Goal: Task Accomplishment & Management: Manage account settings

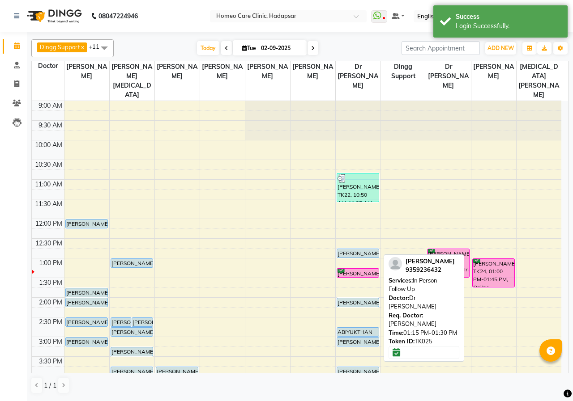
click at [358, 269] on div "[PERSON_NAME], TK25, 01:15 PM-01:30 PM, In Person - Follow Up" at bounding box center [358, 273] width 42 height 9
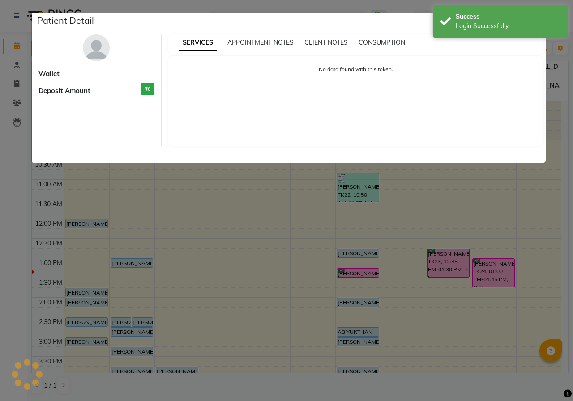
select select "6"
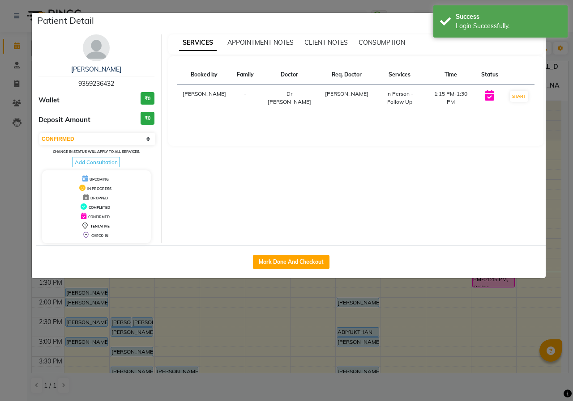
click at [107, 56] on div "[PERSON_NAME] 9359236432 Wallet ₹0 Deposit Amount ₹0 Select IN SERVICE CONFIRME…" at bounding box center [97, 138] width 130 height 209
click at [104, 53] on img at bounding box center [96, 47] width 27 height 27
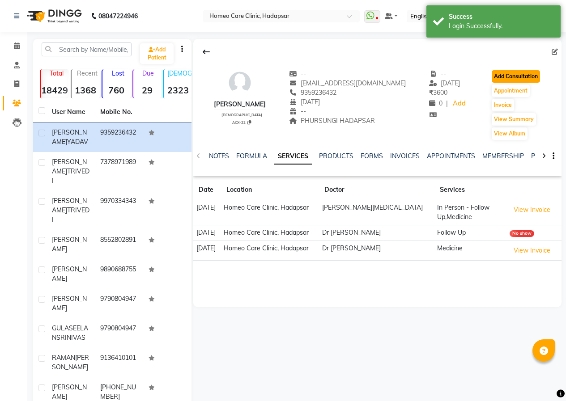
click at [510, 79] on button "Add Consultation" at bounding box center [516, 76] width 48 height 13
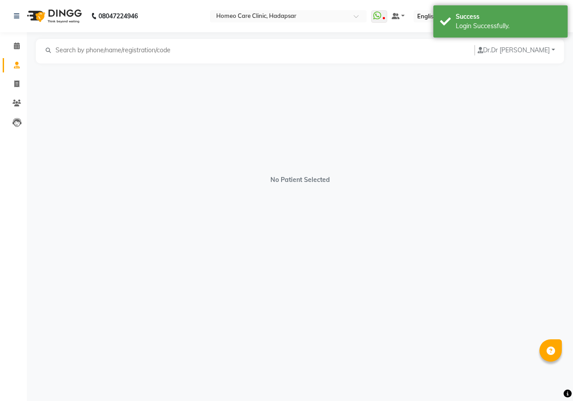
select select "[DEMOGRAPHIC_DATA]"
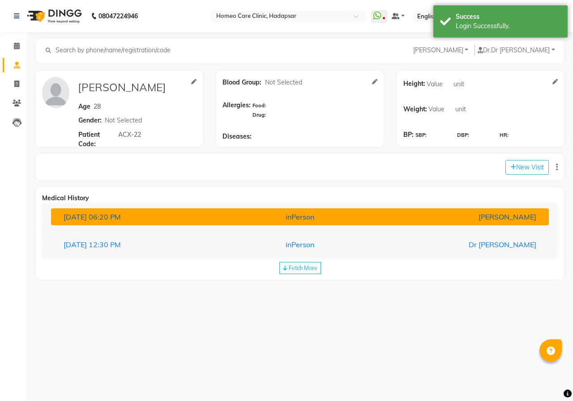
click at [484, 214] on div "[PERSON_NAME]" at bounding box center [462, 217] width 162 height 11
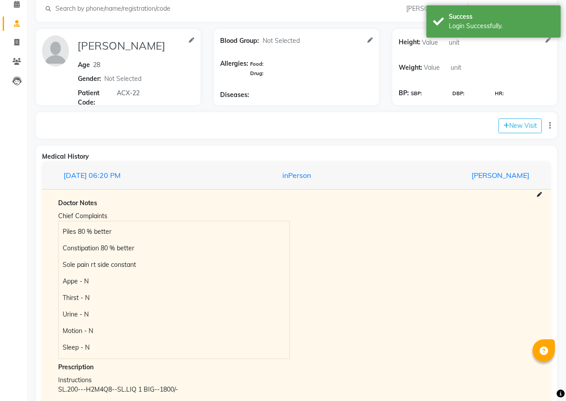
scroll to position [108, 0]
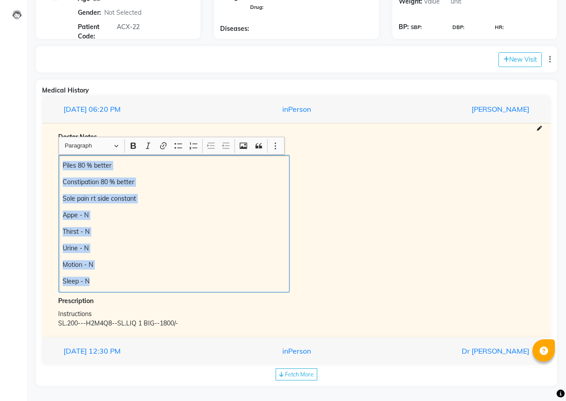
drag, startPoint x: 62, startPoint y: 163, endPoint x: 137, endPoint y: 270, distance: 131.0
click at [174, 292] on div "Piles 80 % better Constipation 80 % better Sole pain rt side constant Appe - N …" at bounding box center [174, 223] width 231 height 137
copy div "Piles 80 % better Constipation 80 % better Sole pain rt side constant Appe - N …"
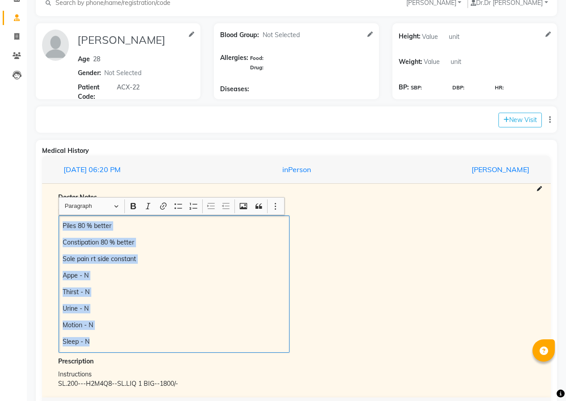
scroll to position [0, 0]
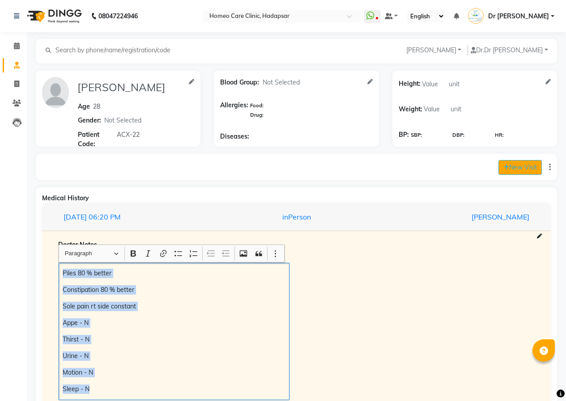
click at [508, 164] on button "New Visit" at bounding box center [520, 167] width 43 height 15
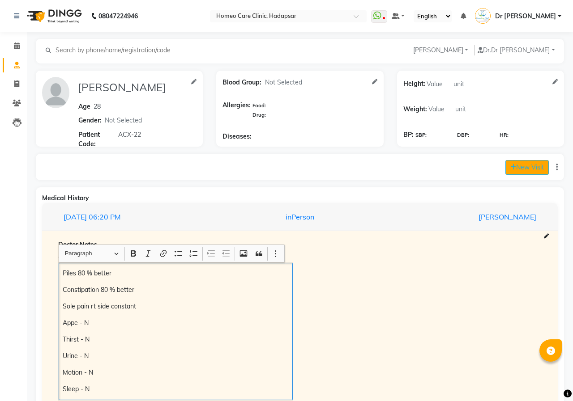
select select "800"
select select "inPerson"
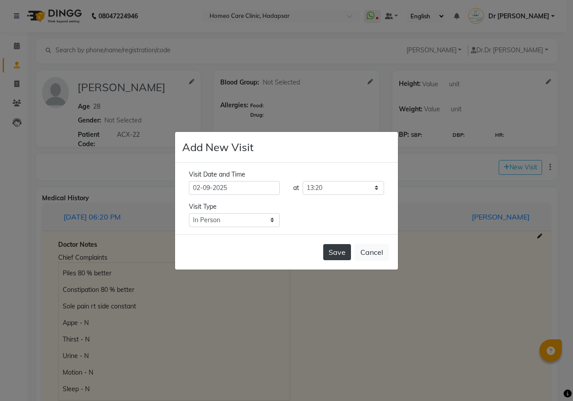
click at [334, 255] on button "Save" at bounding box center [337, 252] width 28 height 16
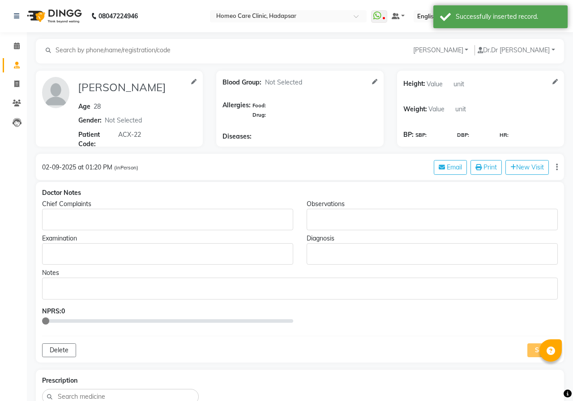
type input "[PERSON_NAME]"
type input "28"
select select "[DEMOGRAPHIC_DATA]"
type input "ACX-22"
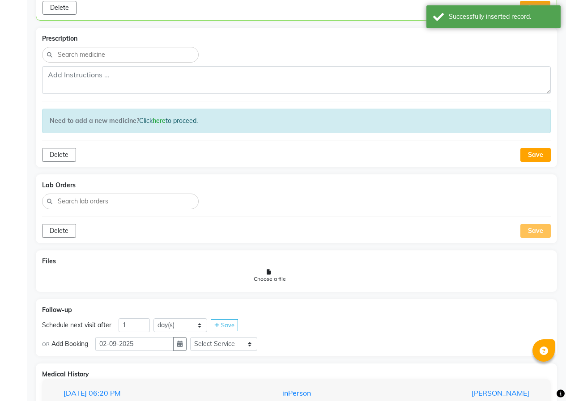
scroll to position [532, 0]
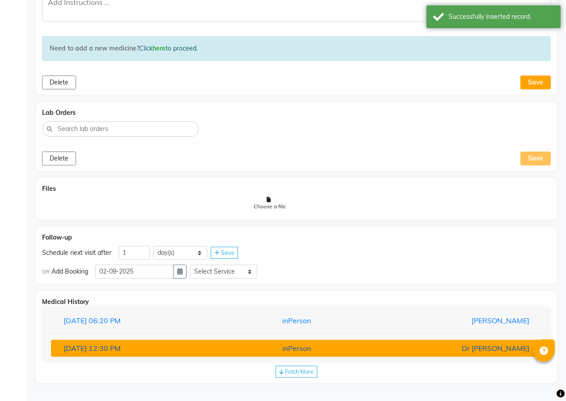
click at [283, 348] on div "inPerson" at bounding box center [297, 348] width 160 height 11
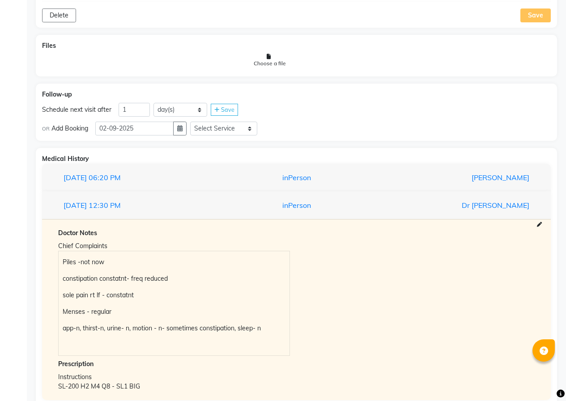
scroll to position [713, 0]
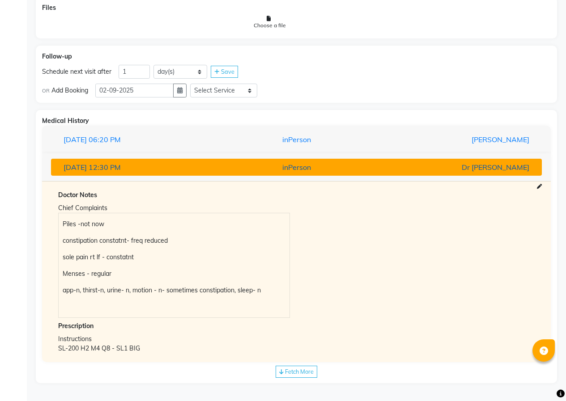
click at [256, 168] on div "inPerson" at bounding box center [297, 167] width 160 height 11
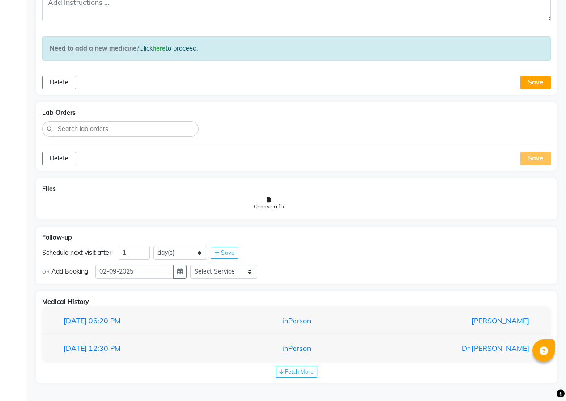
scroll to position [532, 0]
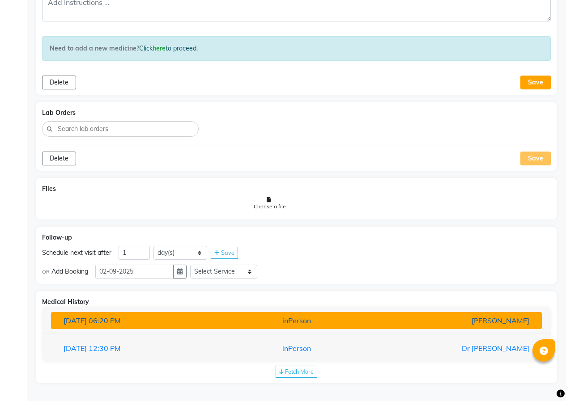
click at [321, 323] on div "inPerson" at bounding box center [297, 321] width 160 height 11
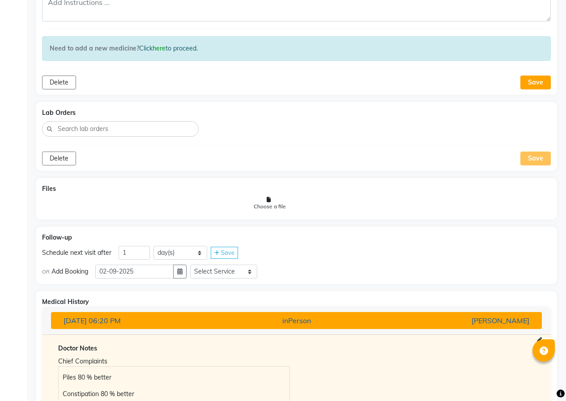
click at [322, 323] on div "inPerson" at bounding box center [297, 321] width 160 height 11
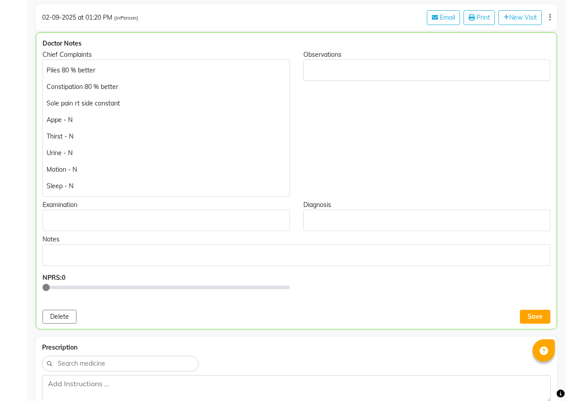
scroll to position [84, 0]
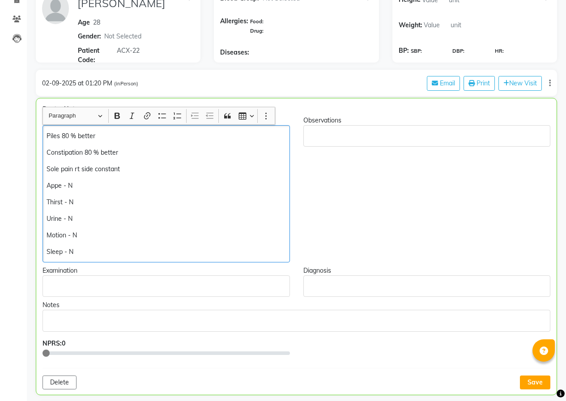
drag, startPoint x: 47, startPoint y: 133, endPoint x: 55, endPoint y: 141, distance: 10.4
click at [48, 134] on p "Piles 80 % better" at bounding box center [166, 136] width 239 height 9
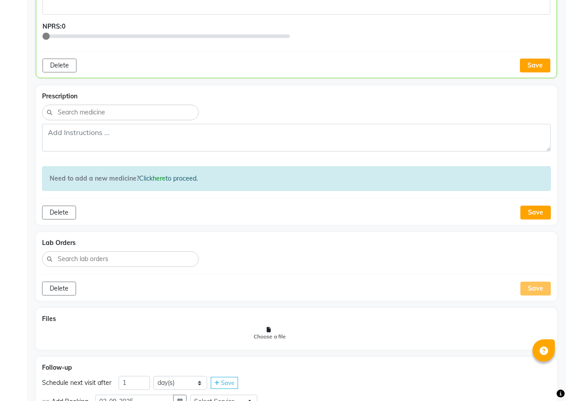
scroll to position [548, 0]
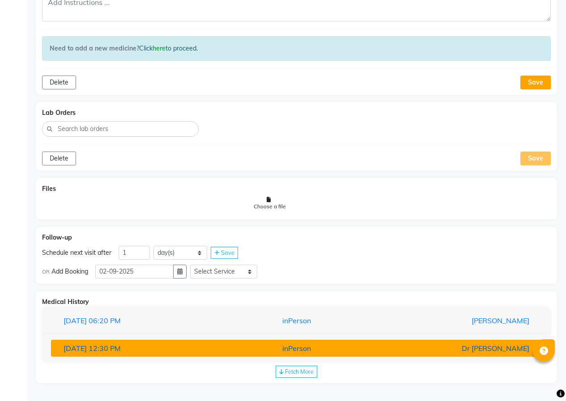
click at [158, 341] on button "[DATE] 12:30 PM inPerson Dr [PERSON_NAME]" at bounding box center [296, 348] width 491 height 17
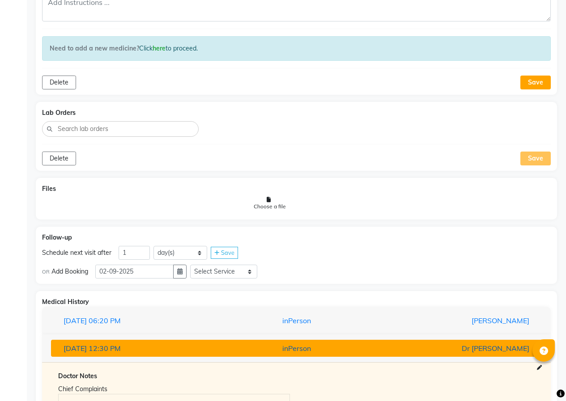
click at [178, 346] on div "[DATE] 12:30 PM" at bounding box center [137, 348] width 160 height 11
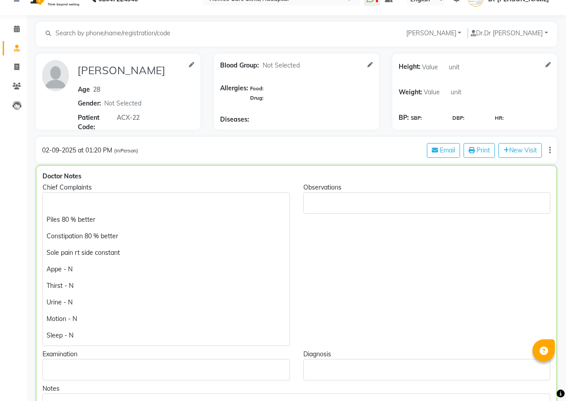
scroll to position [0, 0]
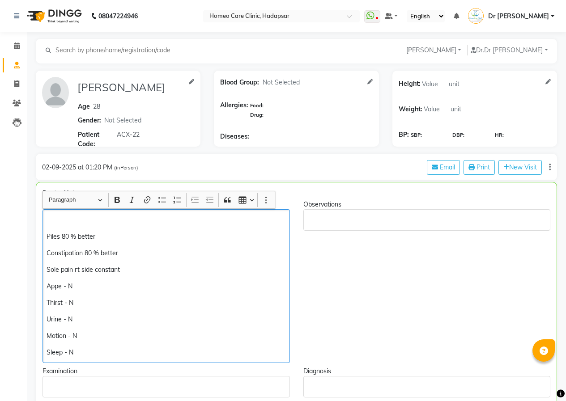
click at [55, 218] on p "Rich Text Editor, main" at bounding box center [166, 220] width 239 height 9
drag, startPoint x: 100, startPoint y: 238, endPoint x: 66, endPoint y: 239, distance: 33.6
click at [64, 236] on p "Piles 80 % better" at bounding box center [166, 236] width 239 height 9
drag, startPoint x: 125, startPoint y: 250, endPoint x: 85, endPoint y: 254, distance: 40.5
click at [85, 254] on p "Constipation 80 % better" at bounding box center [166, 253] width 239 height 9
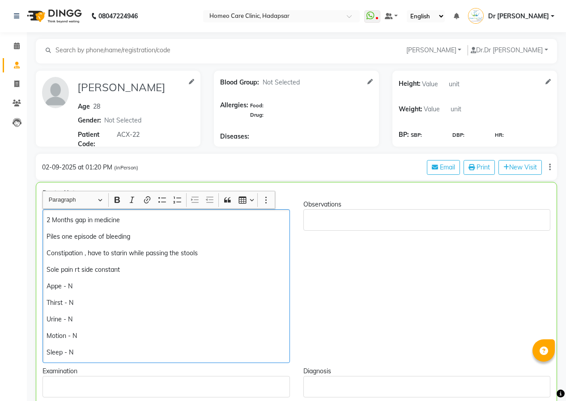
click at [132, 268] on p "Sole pain rt side constant" at bounding box center [166, 269] width 239 height 9
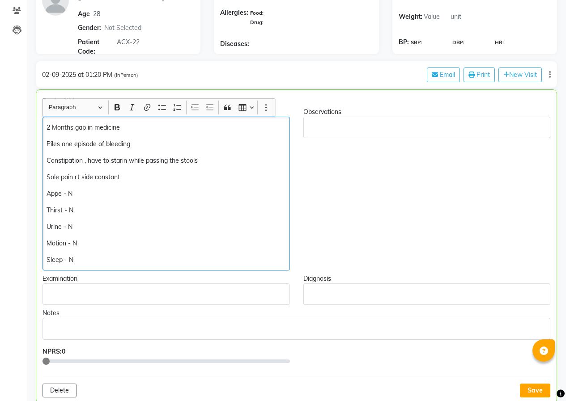
scroll to position [179, 0]
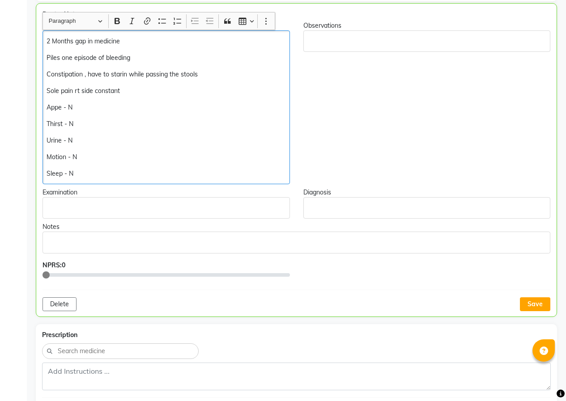
click at [91, 175] on p "Sleep - N" at bounding box center [166, 173] width 239 height 9
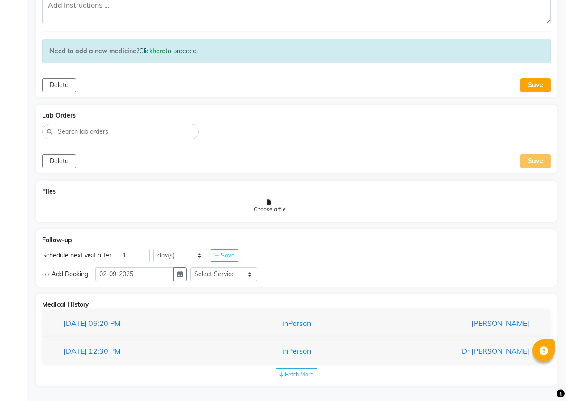
scroll to position [548, 0]
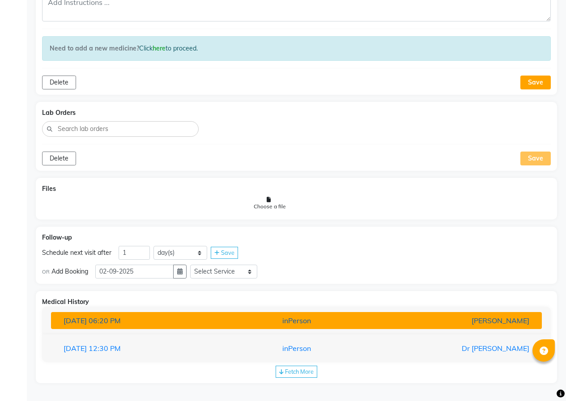
click at [260, 323] on div "inPerson" at bounding box center [297, 321] width 160 height 11
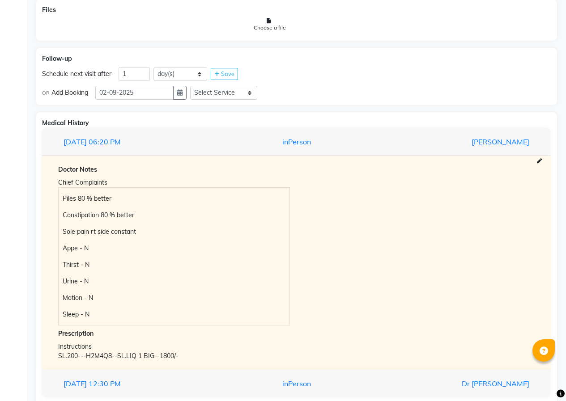
scroll to position [763, 0]
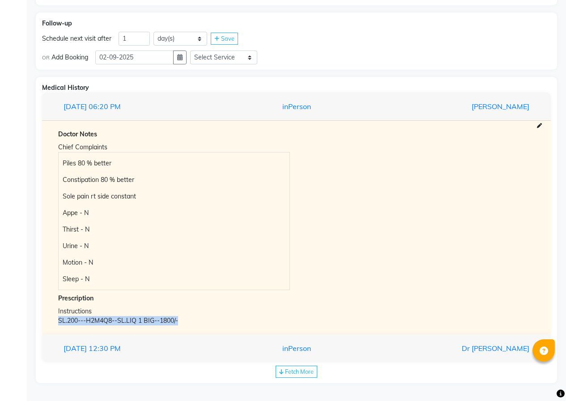
drag, startPoint x: 59, startPoint y: 318, endPoint x: 226, endPoint y: 325, distance: 167.5
click at [235, 326] on div "Doctor Notes Chief Complaints Piles 80 % better Constipation 80 % better Sole p…" at bounding box center [296, 227] width 509 height 214
copy div "SL.200---H2M4Q8--SL.LIQ 1 BIG--1800/-"
click at [237, 295] on div "Prescription" at bounding box center [296, 298] width 477 height 9
click at [310, 350] on div "inPerson" at bounding box center [297, 348] width 160 height 11
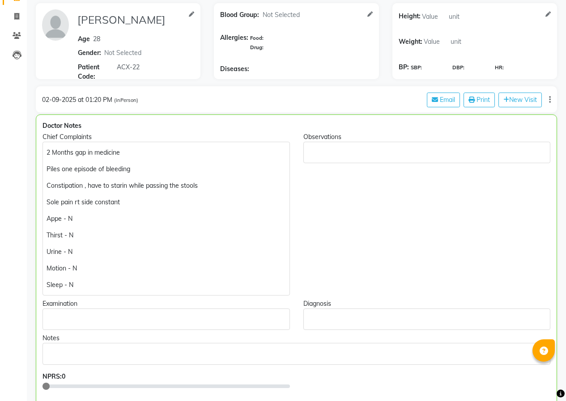
scroll to position [134, 0]
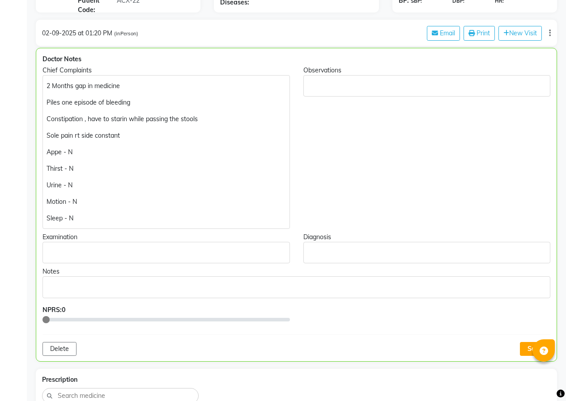
click at [108, 221] on p "Sleep - N" at bounding box center [166, 218] width 239 height 9
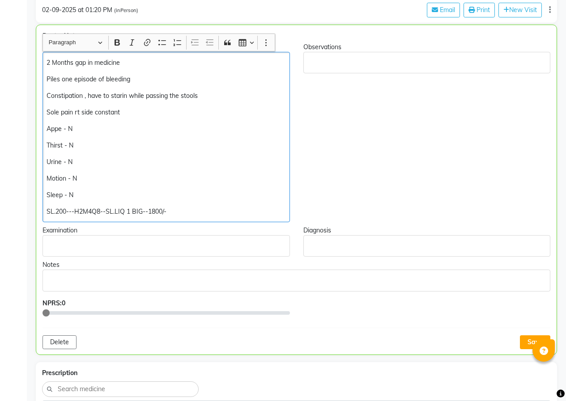
scroll to position [179, 0]
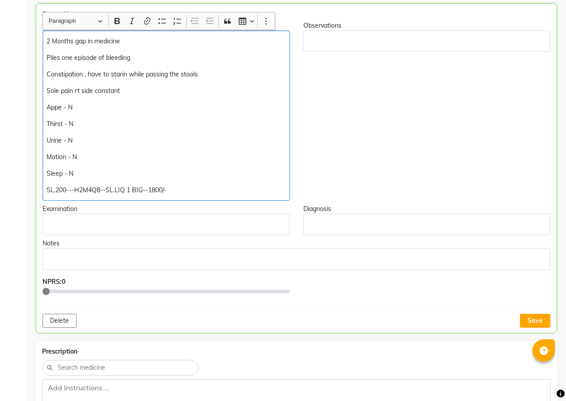
click at [46, 192] on div "2 Months gap in medicine Piles one episode of bleeding Constipation , have to s…" at bounding box center [166, 115] width 247 height 171
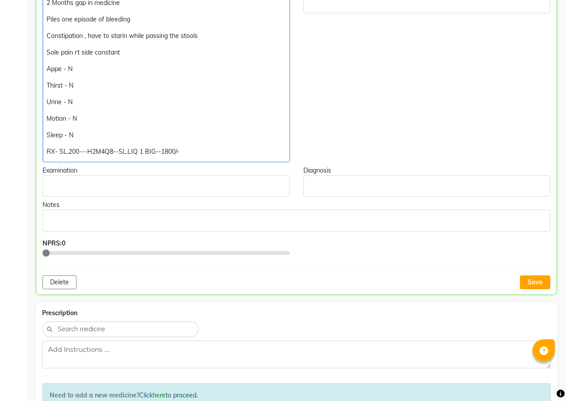
scroll to position [269, 0]
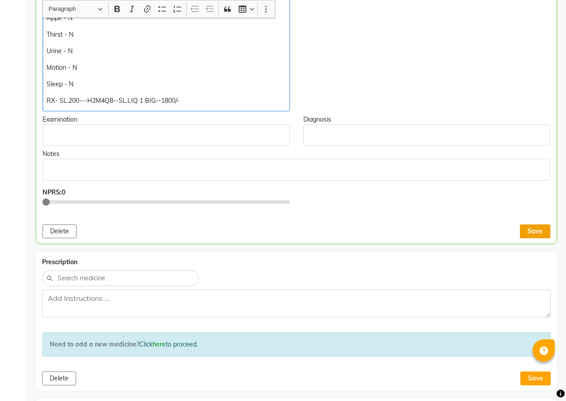
click at [541, 230] on button "Save" at bounding box center [535, 232] width 30 height 14
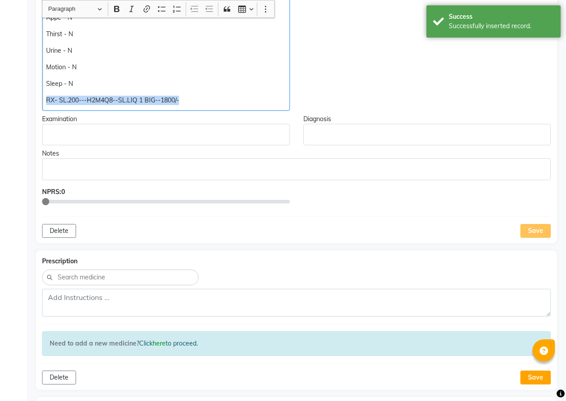
drag, startPoint x: 47, startPoint y: 100, endPoint x: 207, endPoint y: 100, distance: 160.2
click at [209, 100] on p "RX- SL.200---H2M4Q8--SL.LIQ 1 BIG--1800/-" at bounding box center [165, 100] width 239 height 9
copy p "RX- SL.200---H2M4Q8--SL.LIQ 1 BIG--1800/-"
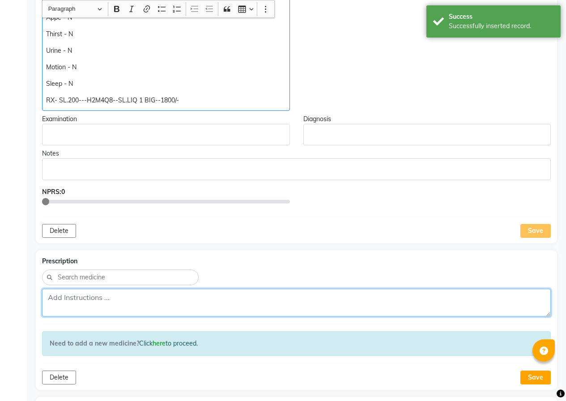
click at [79, 297] on textarea at bounding box center [296, 303] width 509 height 28
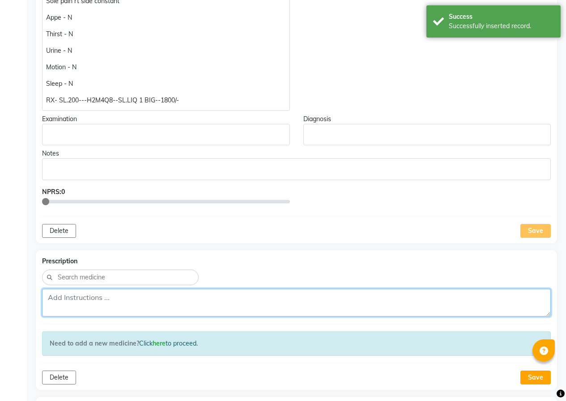
paste textarea "RX- SL.200---H2M4Q8--SL.LIQ 1 BIG--1800/-"
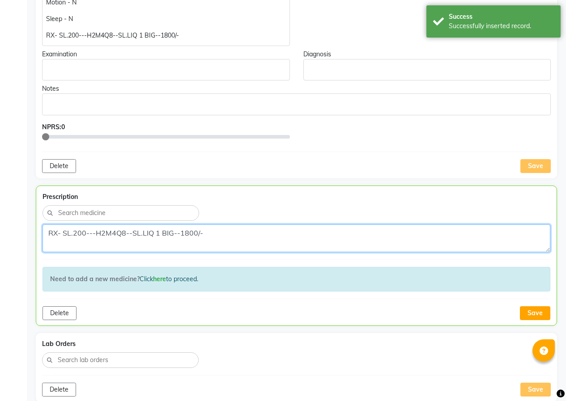
scroll to position [403, 0]
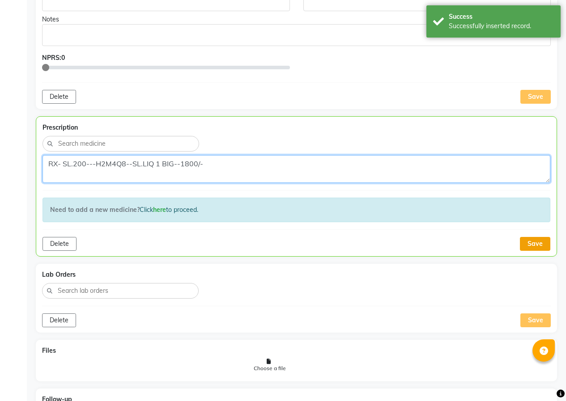
type textarea "RX- SL.200---H2M4Q8--SL.LIQ 1 BIG--1800/-"
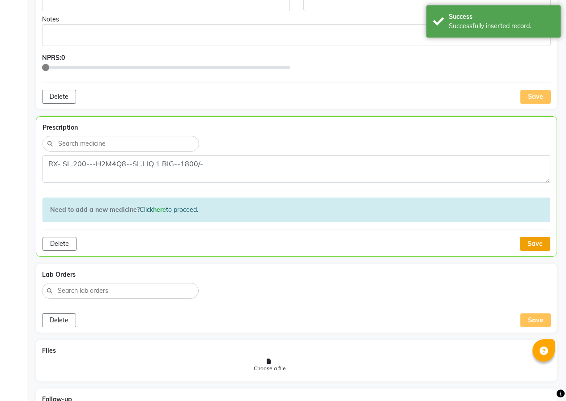
click at [529, 241] on button "Save" at bounding box center [535, 244] width 30 height 14
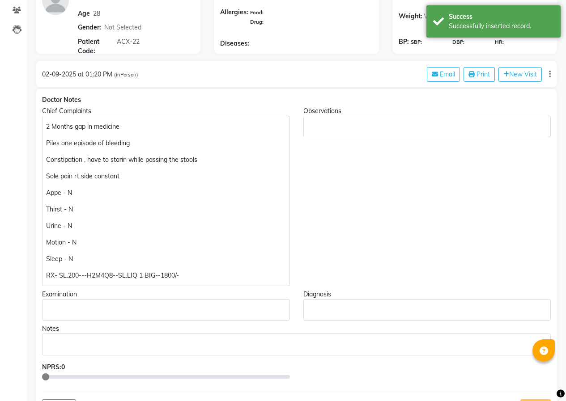
scroll to position [0, 0]
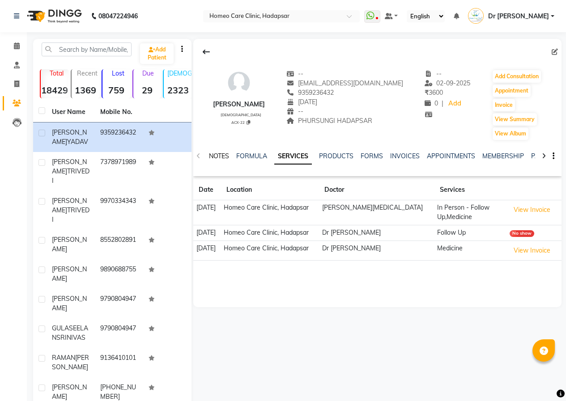
click at [222, 155] on link "NOTES" at bounding box center [219, 156] width 20 height 8
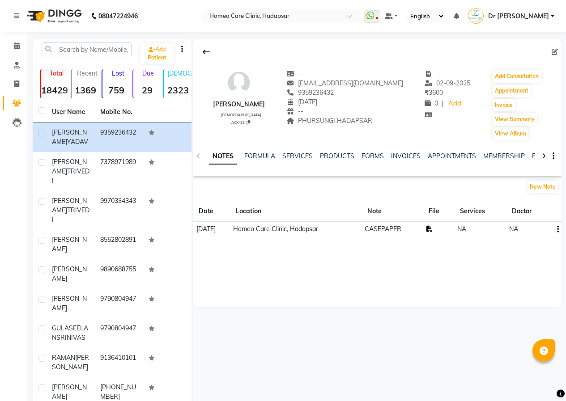
click at [433, 227] on icon at bounding box center [430, 229] width 6 height 6
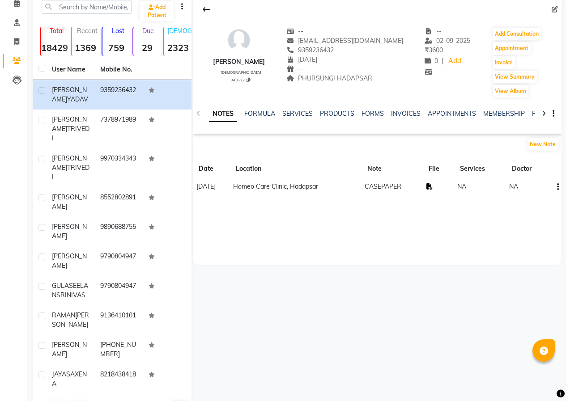
scroll to position [47, 0]
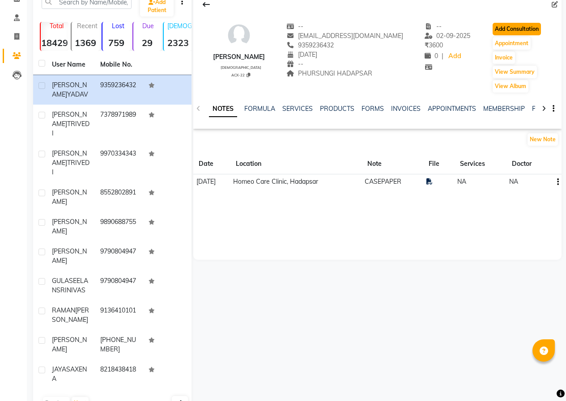
click at [510, 29] on button "Add Consultation" at bounding box center [517, 29] width 48 height 13
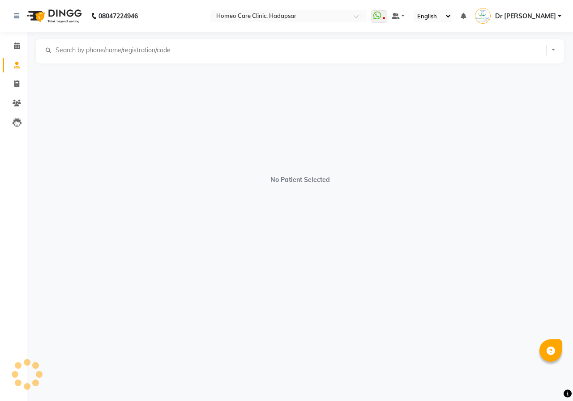
select select "[DEMOGRAPHIC_DATA]"
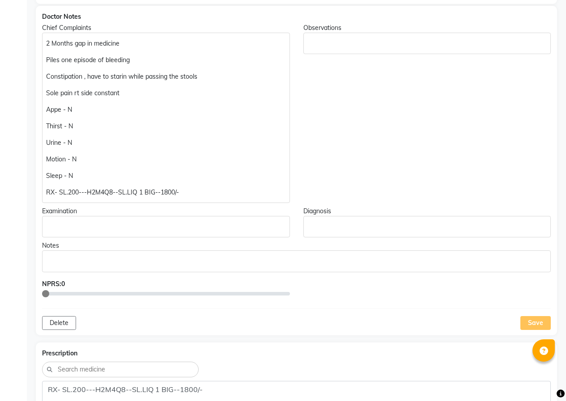
scroll to position [179, 0]
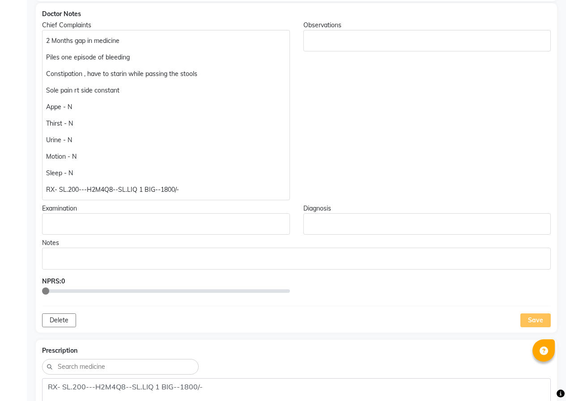
click at [65, 188] on p "RX- SL.200---H2M4Q8--SL.LIQ 1 BIG--1800/-" at bounding box center [165, 189] width 239 height 9
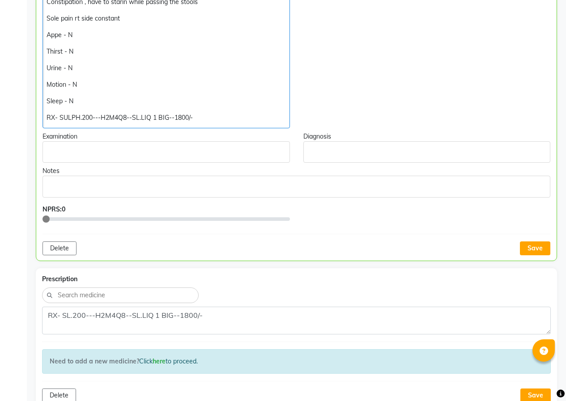
scroll to position [358, 0]
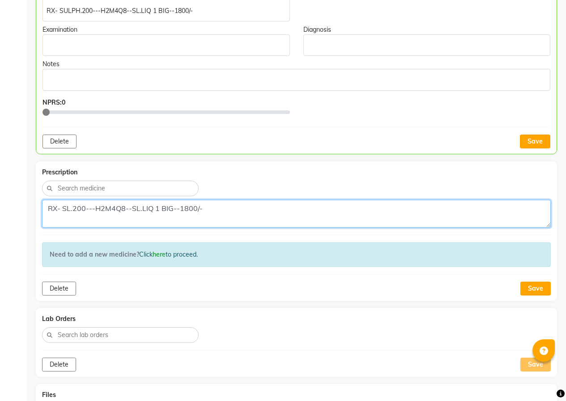
click at [71, 208] on textarea "RX- SL.200---H2M4Q8--SL.LIQ 1 BIG--1800/-" at bounding box center [296, 214] width 509 height 28
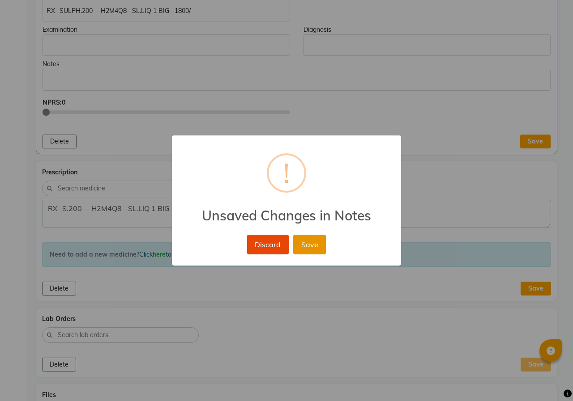
click at [311, 239] on button "Save" at bounding box center [309, 245] width 33 height 20
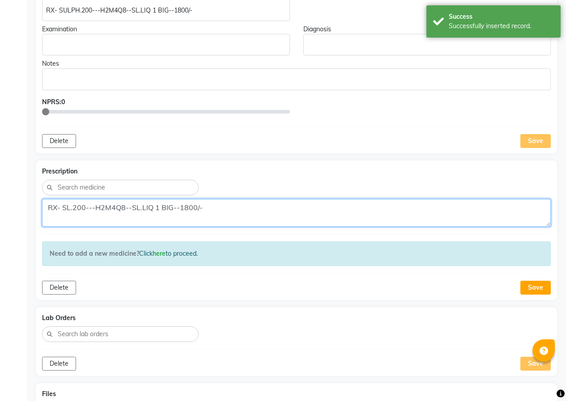
click at [68, 206] on textarea "RX- SL.200---H2M4Q8--SL.LIQ 1 BIG--1800/-" at bounding box center [296, 213] width 509 height 28
click at [69, 207] on textarea "RX- SL.200---H2M4Q8--SL.LIQ 1 BIG--1800/-" at bounding box center [296, 213] width 509 height 28
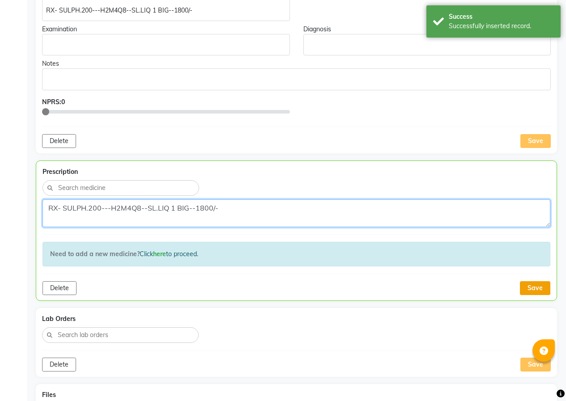
type textarea "RX- SULPH.200---H2M4Q8--SL.LIQ 1 BIG--1800/-"
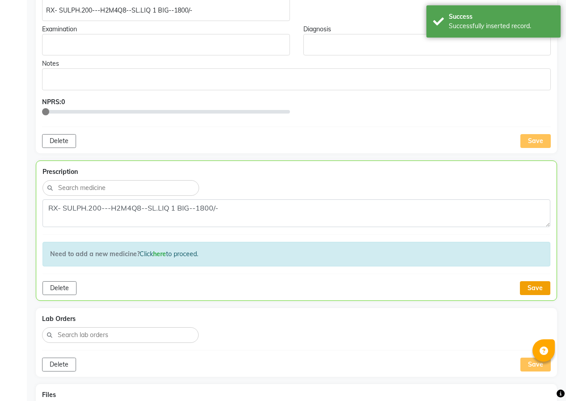
click at [537, 283] on button "Save" at bounding box center [535, 289] width 30 height 14
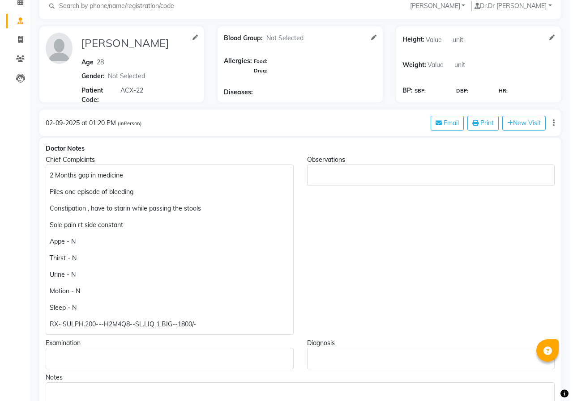
scroll to position [0, 0]
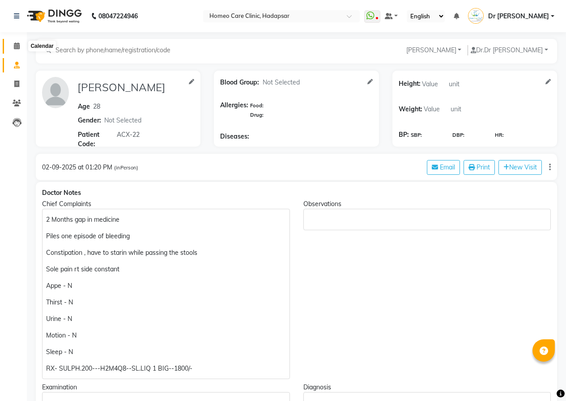
click at [19, 48] on icon at bounding box center [17, 46] width 6 height 7
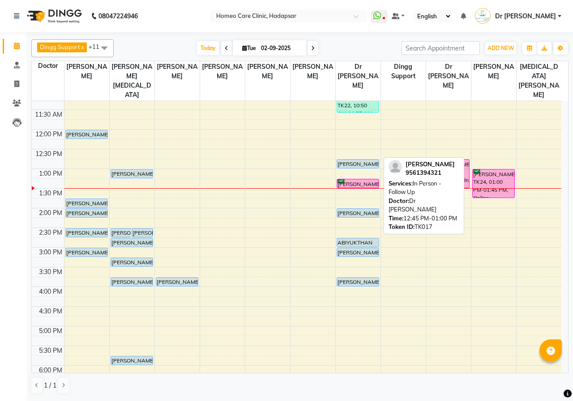
scroll to position [68, 0]
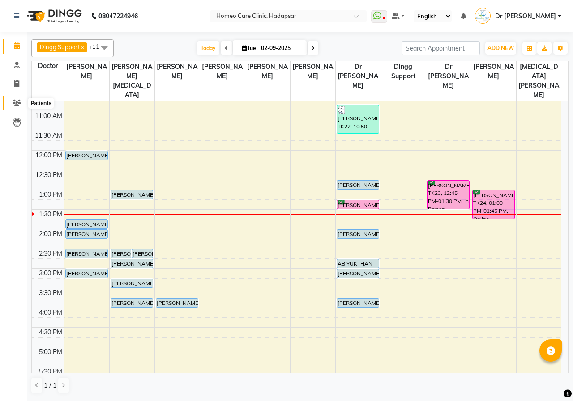
click at [16, 104] on icon at bounding box center [17, 103] width 9 height 7
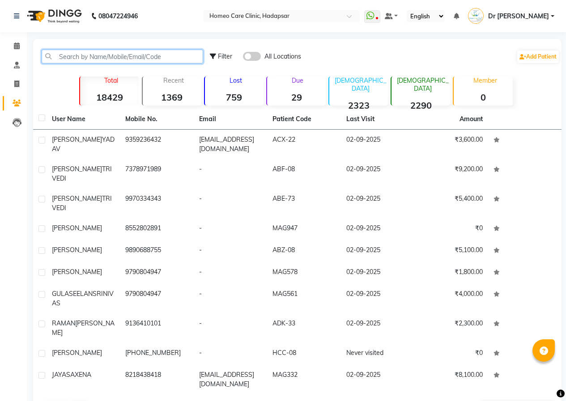
click at [75, 55] on input "text" at bounding box center [123, 57] width 162 height 14
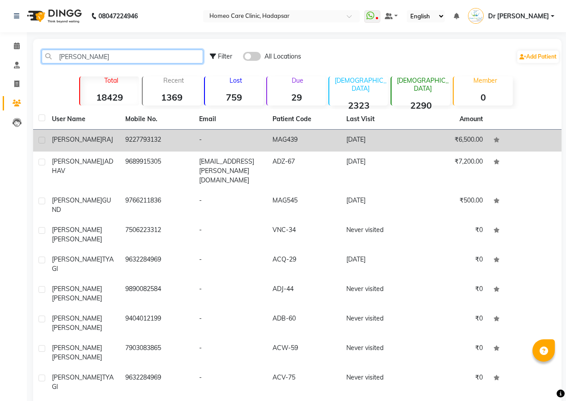
type input "[PERSON_NAME]"
click at [254, 135] on td "-" at bounding box center [230, 141] width 73 height 22
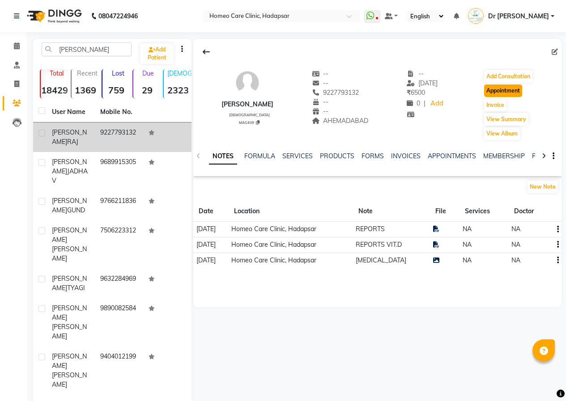
click at [496, 90] on button "Appointment" at bounding box center [503, 91] width 38 height 13
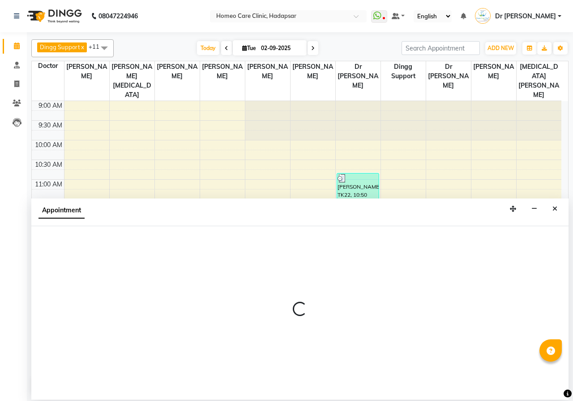
select select "tentative"
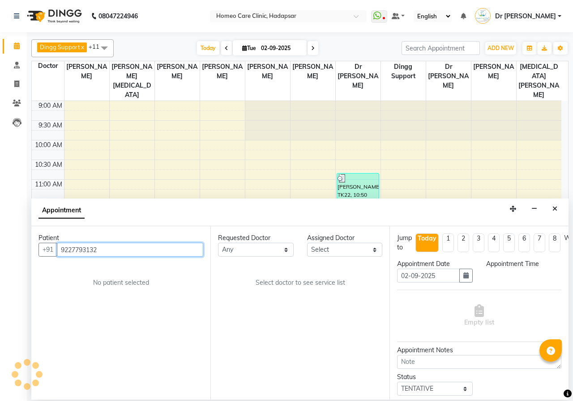
select select "600"
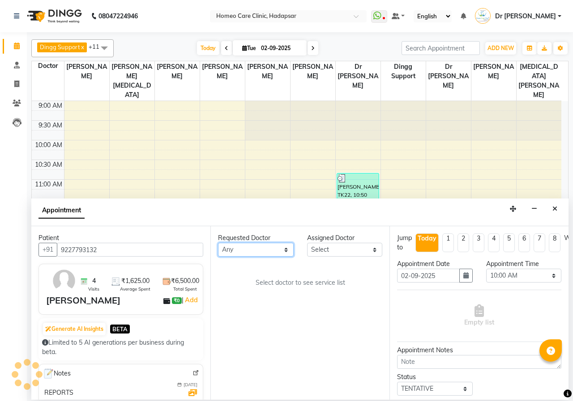
click at [283, 249] on select "Any Dingg Support [PERSON_NAME] [PERSON_NAME] [PERSON_NAME] [PERSON_NAME] [PERS…" at bounding box center [256, 250] width 76 height 14
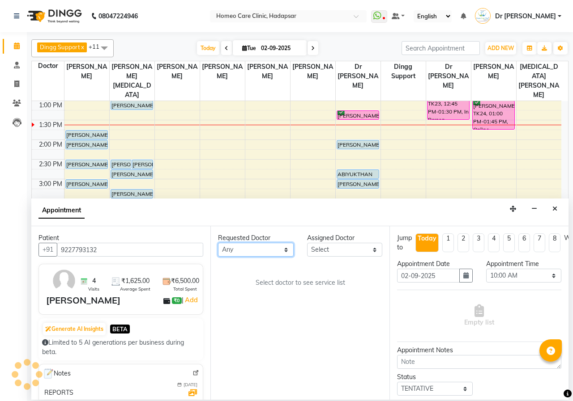
select select "65966"
click at [218, 243] on select "Any Dingg Support [PERSON_NAME] [PERSON_NAME] [PERSON_NAME] [PERSON_NAME] [PERS…" at bounding box center [256, 250] width 76 height 14
select select "65966"
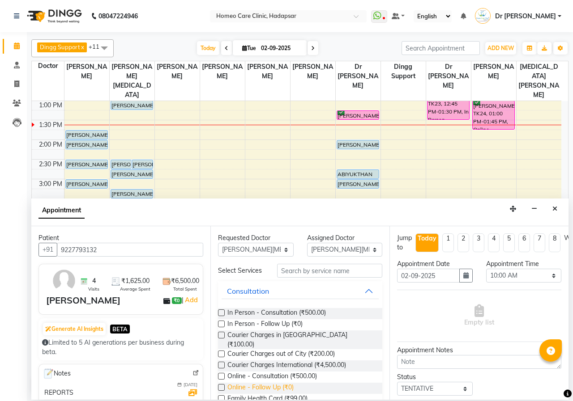
click at [244, 383] on span "Online - Follow Up (₹0)" at bounding box center [260, 388] width 66 height 11
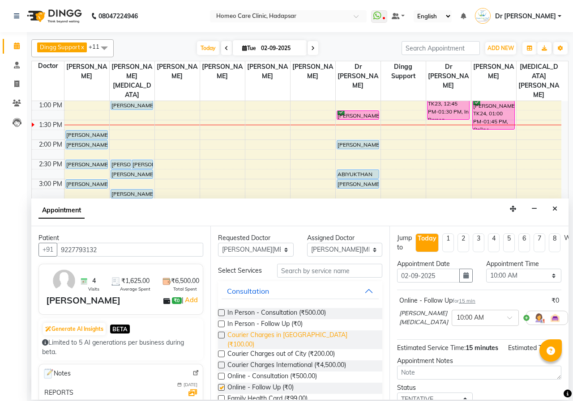
checkbox input "false"
click at [497, 277] on select "Select 10:00 AM 10:05 AM 10:10 AM 10:15 AM 10:20 AM 10:25 AM 10:30 AM 10:35 AM …" at bounding box center [524, 276] width 76 height 14
select select "820"
click at [486, 269] on select "Select 10:00 AM 10:05 AM 10:10 AM 10:15 AM 10:20 AM 10:25 AM 10:30 AM 10:35 AM …" at bounding box center [524, 276] width 76 height 14
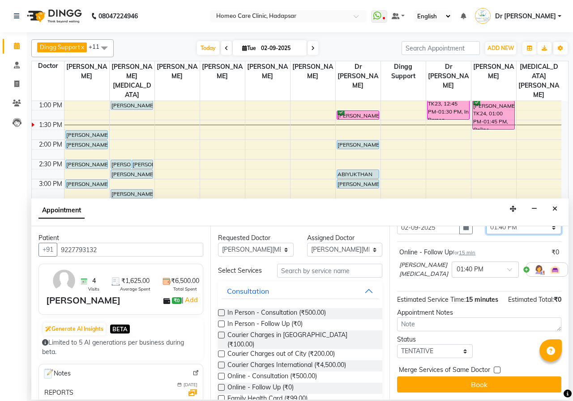
scroll to position [64, 0]
click at [452, 345] on select "Select TENTATIVE CONFIRM CHECK-IN UPCOMING" at bounding box center [435, 352] width 76 height 14
select select "confirm booking"
click at [397, 345] on select "Select TENTATIVE CONFIRM CHECK-IN UPCOMING" at bounding box center [435, 352] width 76 height 14
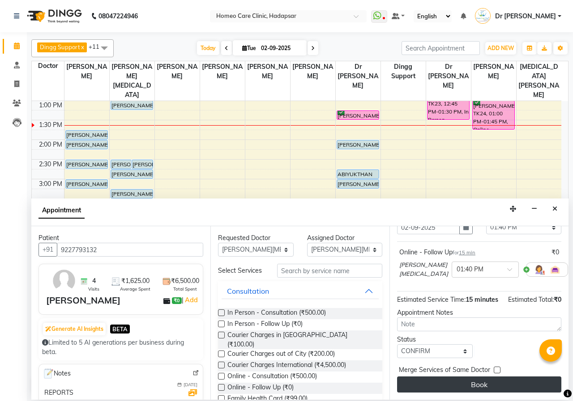
click at [470, 377] on button "Book" at bounding box center [479, 385] width 164 height 16
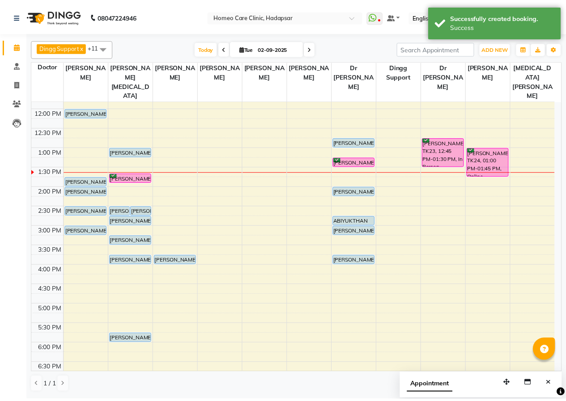
scroll to position [24, 0]
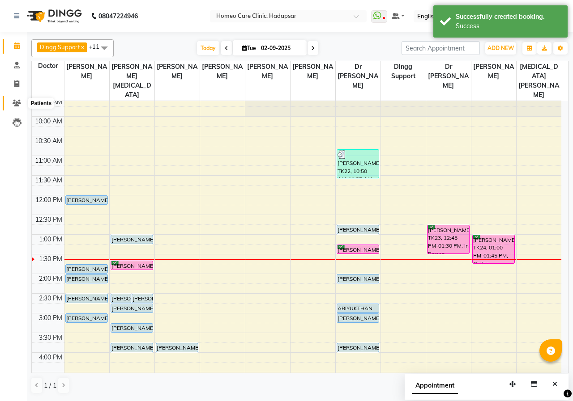
click at [13, 102] on icon at bounding box center [17, 103] width 9 height 7
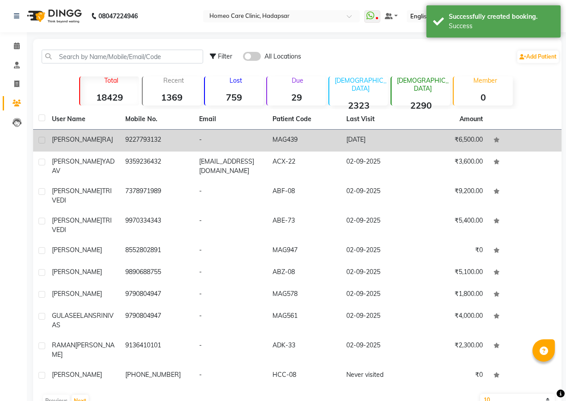
click at [180, 149] on td "9227793132" at bounding box center [156, 141] width 73 height 22
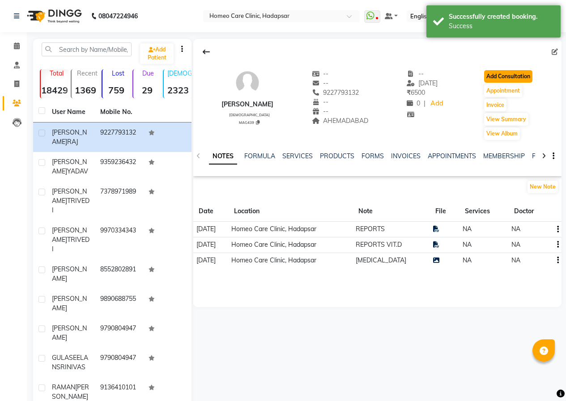
click at [491, 77] on button "Add Consultation" at bounding box center [508, 76] width 48 height 13
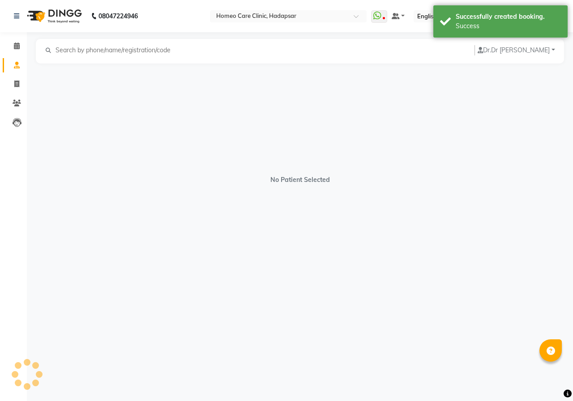
select select "[DEMOGRAPHIC_DATA]"
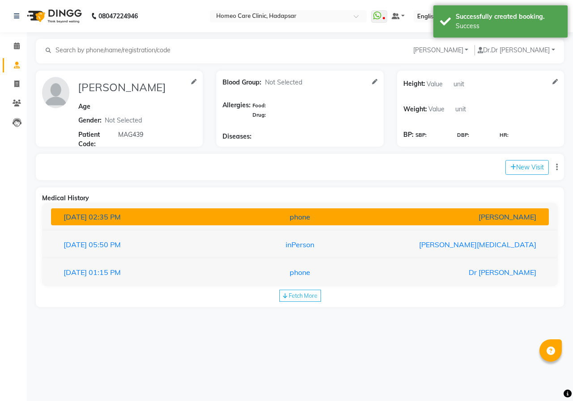
click at [203, 216] on div "[DATE] 02:35 PM" at bounding box center [138, 217] width 162 height 11
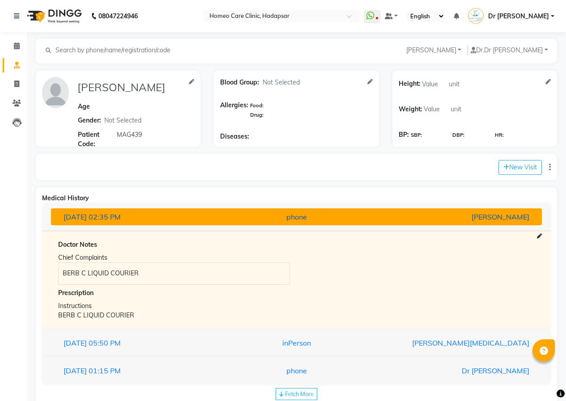
click at [168, 222] on div "[DATE] 02:35 PM" at bounding box center [137, 217] width 160 height 11
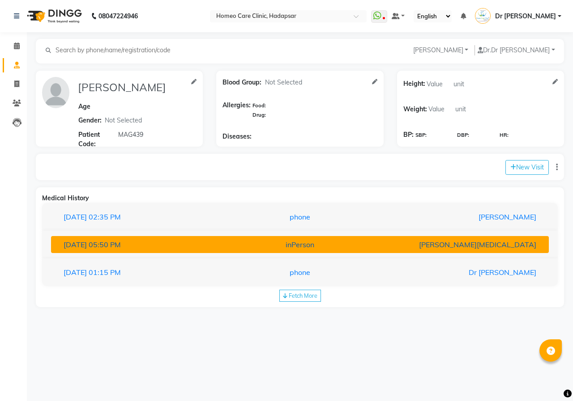
click at [169, 255] on div "[DATE] 05:50 PM inPerson [PERSON_NAME][MEDICAL_DATA]" at bounding box center [300, 245] width 516 height 28
click at [164, 246] on div "[DATE] 05:50 PM" at bounding box center [138, 244] width 162 height 11
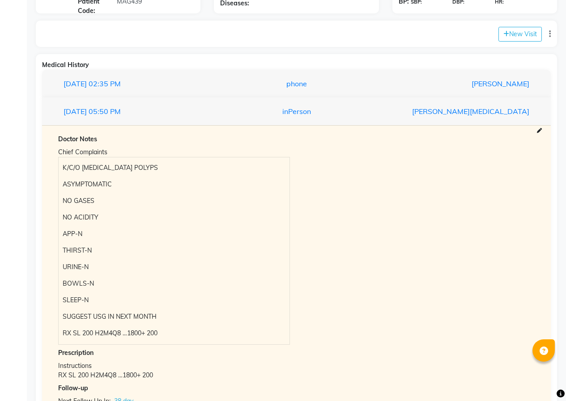
scroll to position [134, 0]
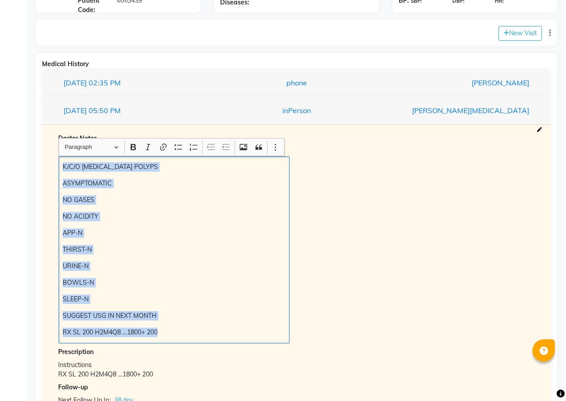
drag, startPoint x: 63, startPoint y: 170, endPoint x: 175, endPoint y: 336, distance: 200.7
click at [176, 337] on div "K/C/O [MEDICAL_DATA] POLYPS ASYMPTOMATIC NO GASES NO ACIDITY APP-N THIRST-N URI…" at bounding box center [174, 250] width 231 height 187
copy div "K/C/O [MEDICAL_DATA] POLYPS ASYMPTOMATIC NO GASES NO ACIDITY APP-N THIRST-N URI…"
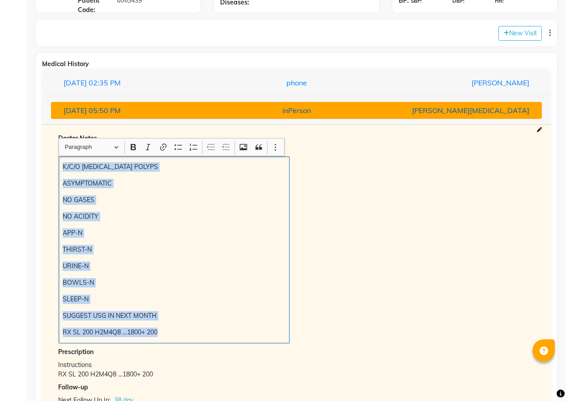
click at [113, 108] on span "05:50 PM" at bounding box center [105, 110] width 32 height 9
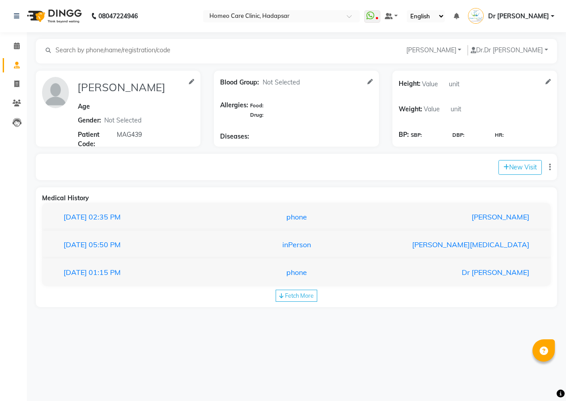
scroll to position [0, 0]
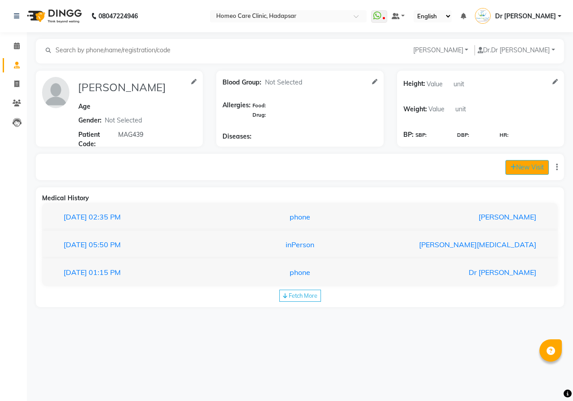
click at [507, 167] on button "New Visit" at bounding box center [526, 167] width 43 height 15
select select "815"
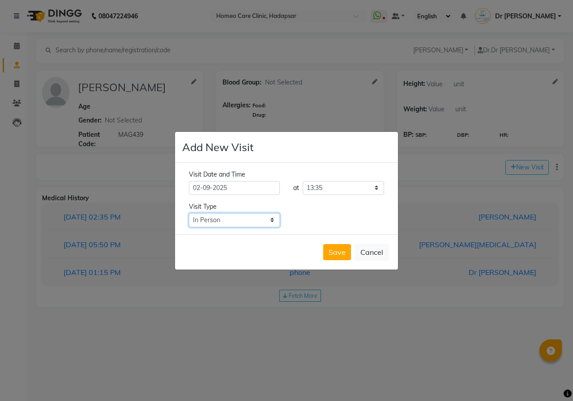
click at [273, 218] on select "Select Type In Person Video Phone Chat" at bounding box center [234, 220] width 91 height 14
select select "phone"
click at [189, 213] on select "Select Type In Person Video Phone Chat" at bounding box center [234, 220] width 91 height 14
click at [333, 248] on button "Save" at bounding box center [337, 252] width 28 height 16
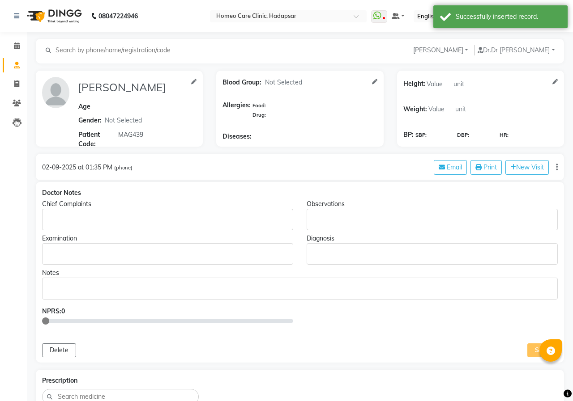
type input "[PERSON_NAME]"
select select "[DEMOGRAPHIC_DATA]"
type input "MAG439"
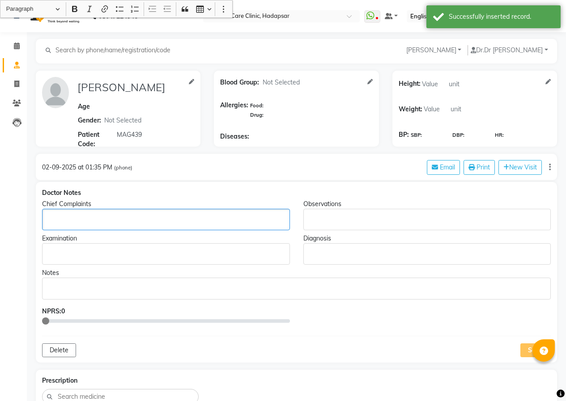
click at [54, 220] on p "Rich Text Editor, main" at bounding box center [165, 219] width 239 height 9
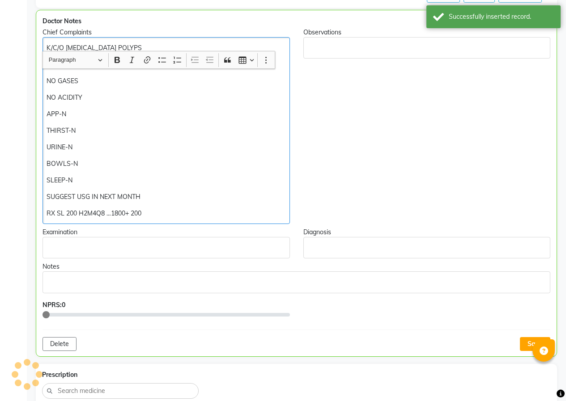
scroll to position [224, 0]
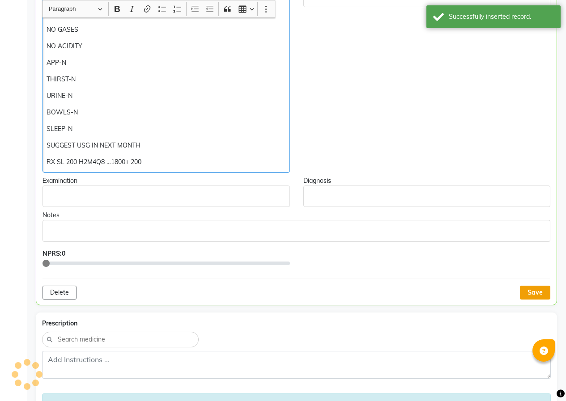
click at [524, 289] on button "Save" at bounding box center [535, 293] width 30 height 14
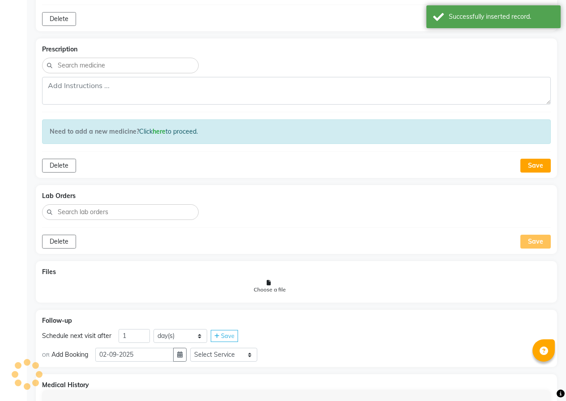
scroll to position [580, 0]
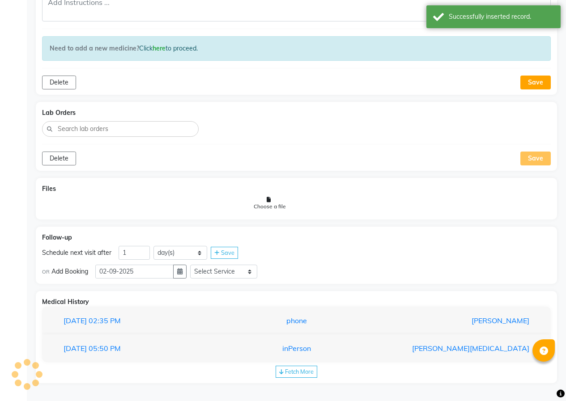
click at [307, 369] on span "Fetch More" at bounding box center [299, 371] width 29 height 7
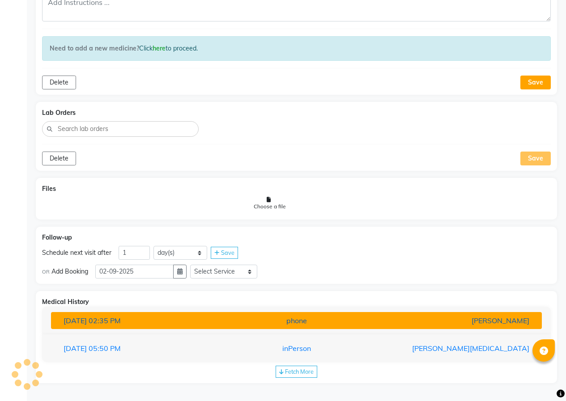
click at [307, 324] on div "phone" at bounding box center [297, 321] width 160 height 11
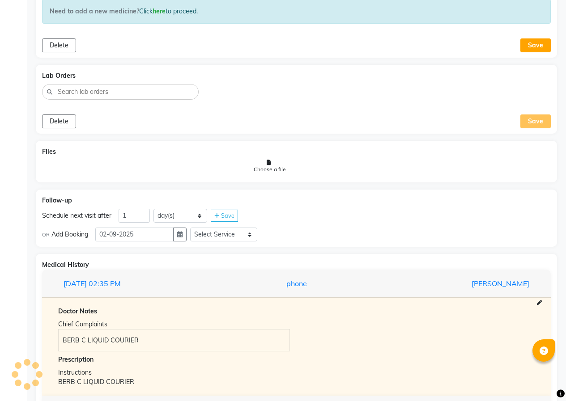
scroll to position [679, 0]
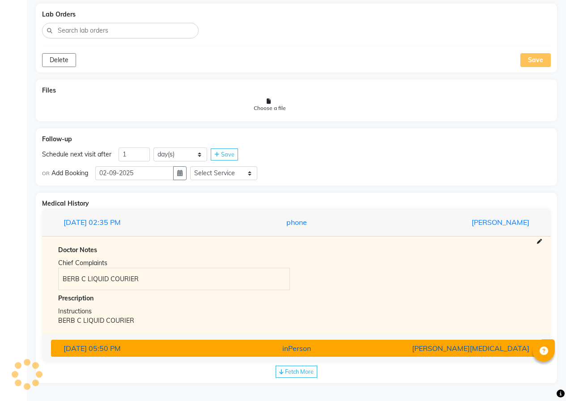
click at [307, 346] on div "inPerson" at bounding box center [297, 348] width 160 height 11
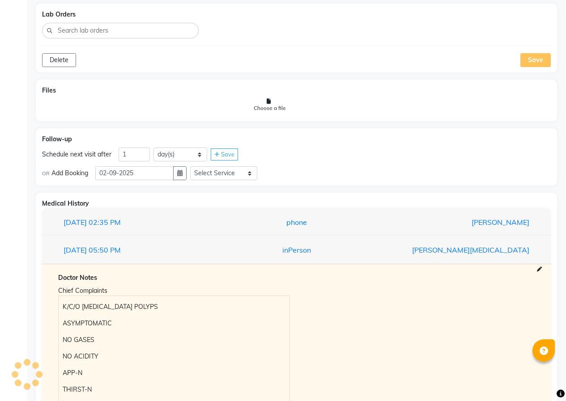
select select "1"
select select "false"
select select "days"
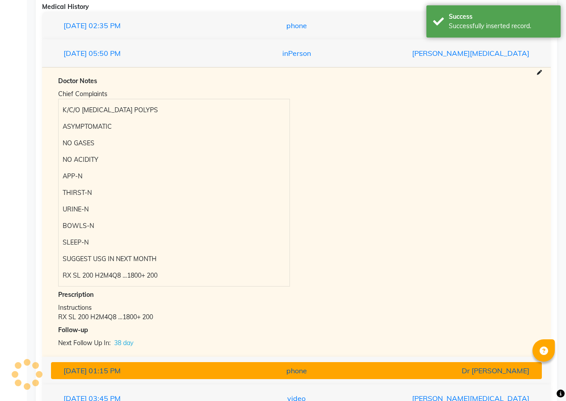
scroll to position [903, 0]
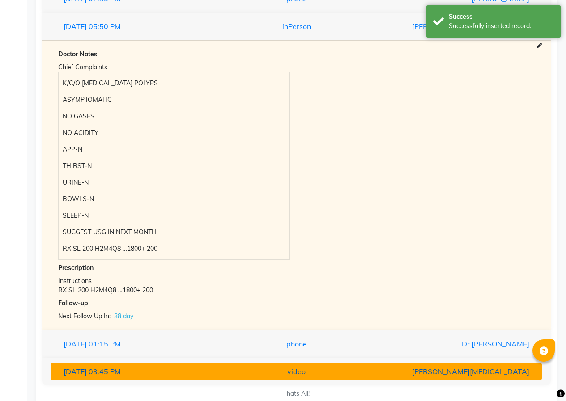
click at [304, 374] on div "video" at bounding box center [297, 372] width 160 height 11
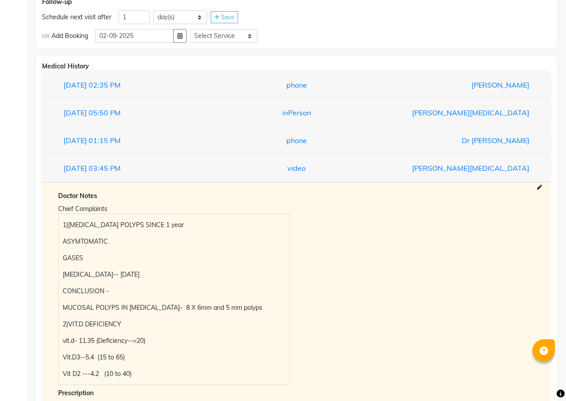
scroll to position [815, 0]
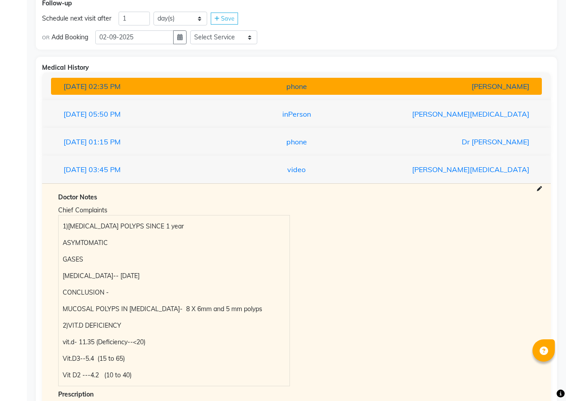
click at [154, 88] on div "[DATE] 02:35 PM" at bounding box center [137, 86] width 160 height 11
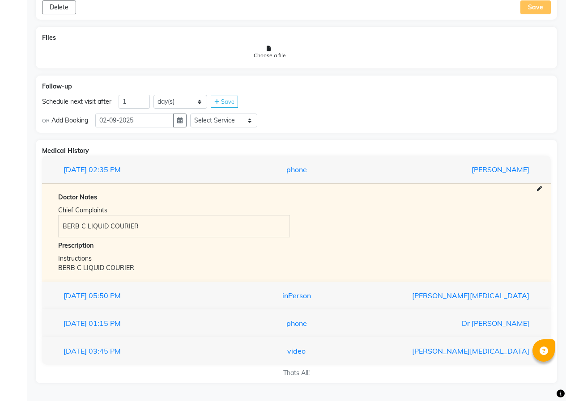
scroll to position [732, 0]
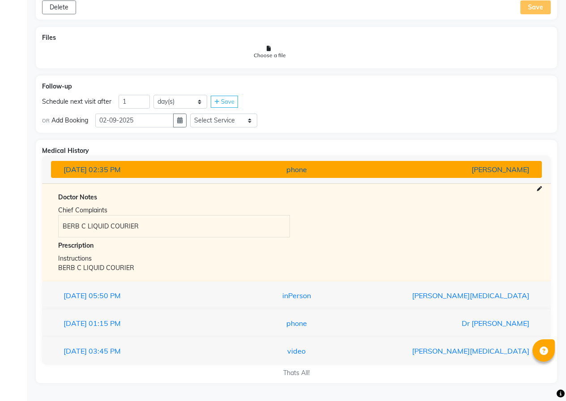
click at [155, 162] on button "[DATE] 02:35 PM phone [PERSON_NAME]" at bounding box center [296, 169] width 491 height 17
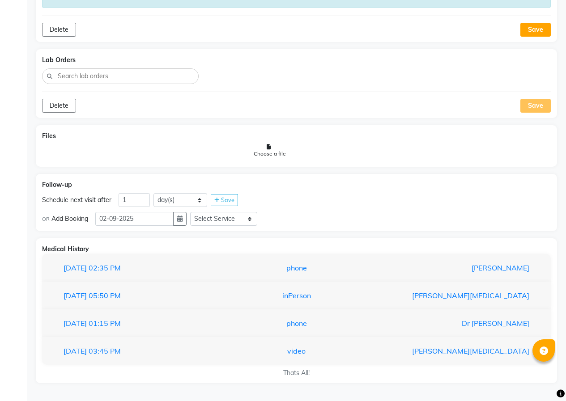
scroll to position [633, 0]
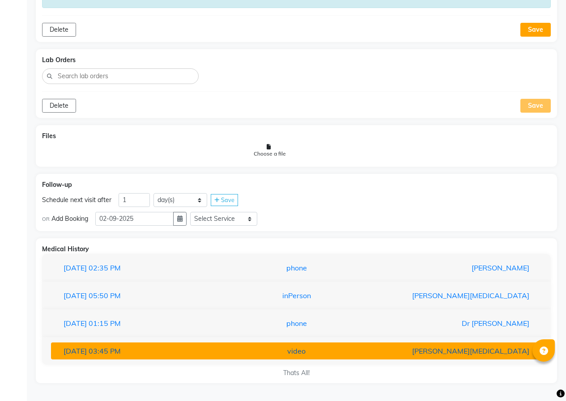
click at [300, 357] on button "[DATE] 03:45 PM video [PERSON_NAME][MEDICAL_DATA]" at bounding box center [296, 351] width 491 height 17
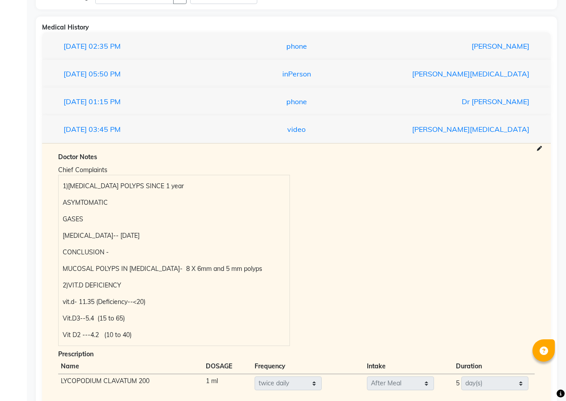
scroll to position [857, 0]
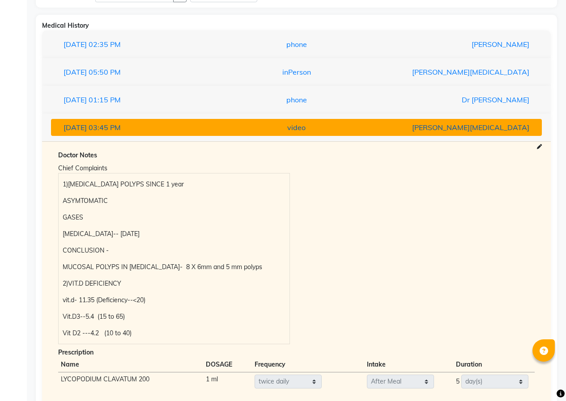
click at [150, 132] on div "[DATE] 03:45 PM" at bounding box center [137, 127] width 160 height 11
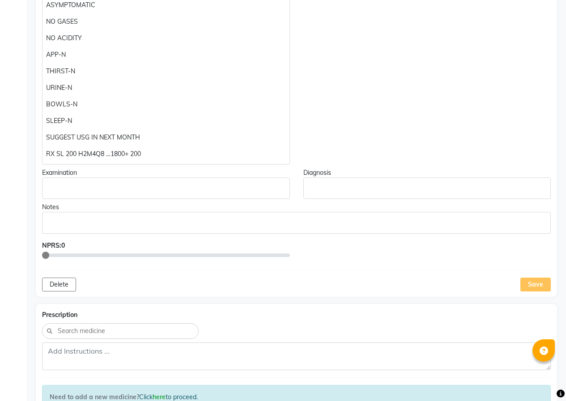
scroll to position [230, 0]
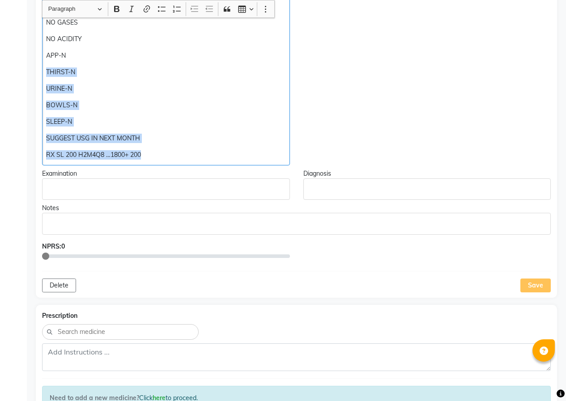
drag, startPoint x: 153, startPoint y: 154, endPoint x: 35, endPoint y: 65, distance: 147.6
click at [35, 65] on div "Chief Complaints K/C/O [MEDICAL_DATA] POLYPS ASYMPTOMATIC NO GASES NO ACIDITY A…" at bounding box center [165, 67] width 261 height 196
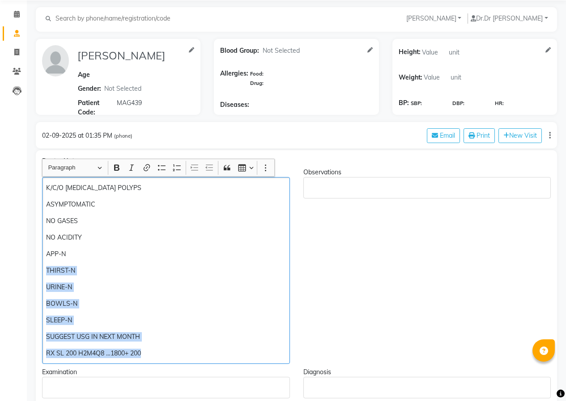
scroll to position [7, 0]
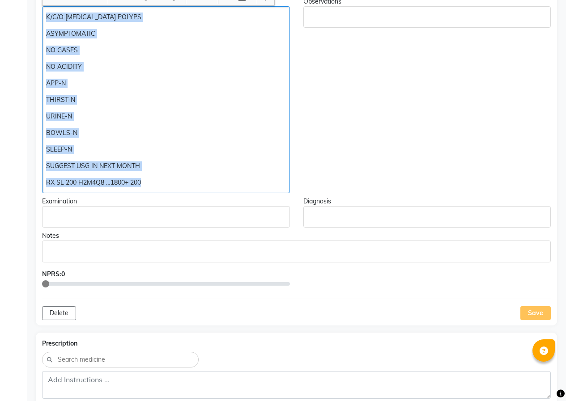
drag, startPoint x: 46, startPoint y: 215, endPoint x: 171, endPoint y: 403, distance: 225.9
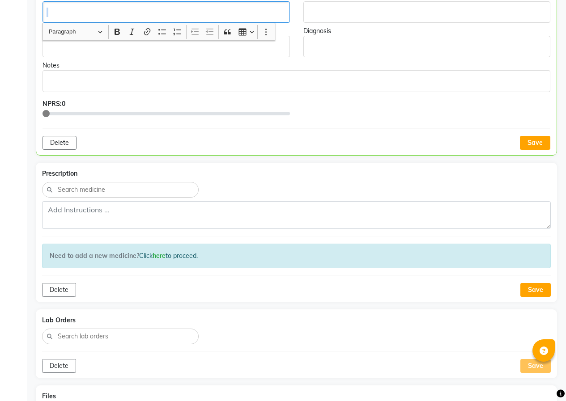
scroll to position [207, 0]
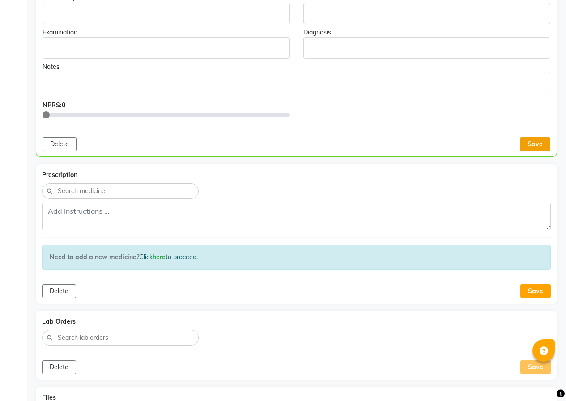
click at [529, 144] on button "Save" at bounding box center [535, 144] width 30 height 14
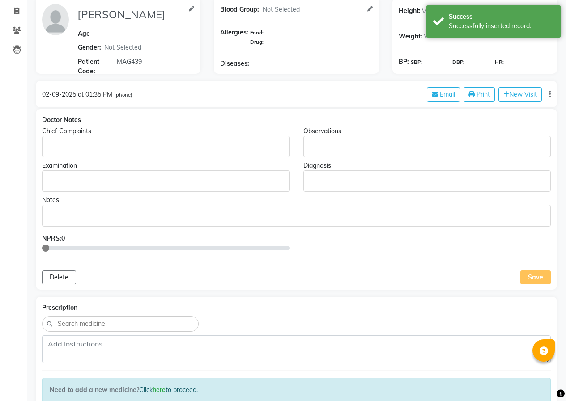
scroll to position [73, 0]
click at [16, 32] on icon at bounding box center [17, 30] width 9 height 7
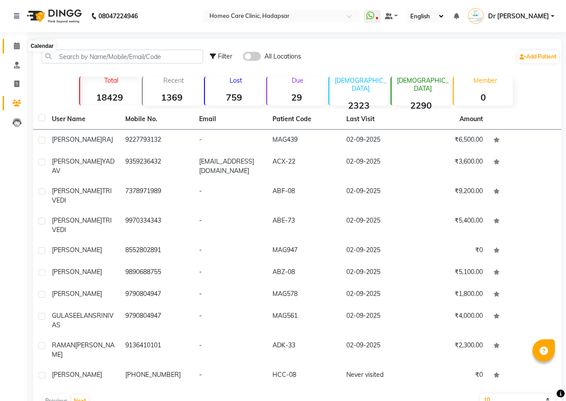
click at [19, 47] on icon at bounding box center [17, 46] width 6 height 7
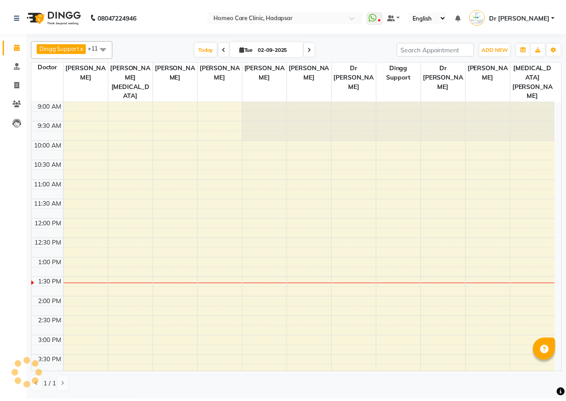
scroll to position [158, 0]
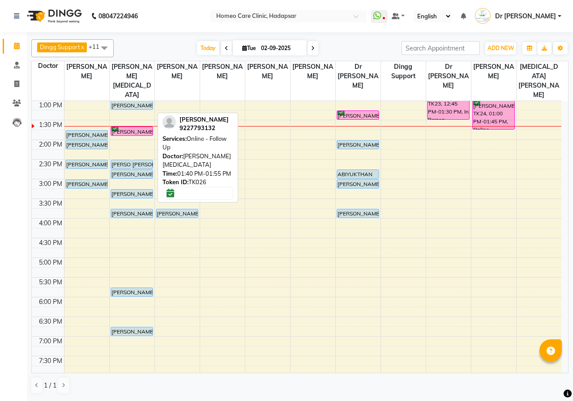
click at [128, 127] on div "[PERSON_NAME], TK26, 01:40 PM-01:55 PM, Online - Follow Up" at bounding box center [132, 131] width 42 height 9
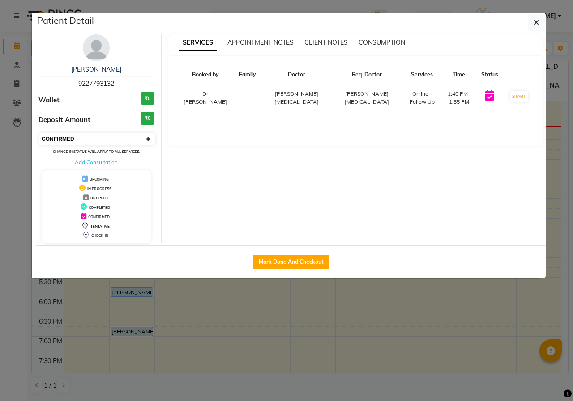
click at [101, 141] on select "Select IN SERVICE CONFIRMED TENTATIVE CHECK IN MARK DONE DROPPED UPCOMING" at bounding box center [97, 139] width 116 height 13
select select "2"
click at [39, 133] on select "Select IN SERVICE CONFIRMED TENTATIVE CHECK IN MARK DONE DROPPED UPCOMING" at bounding box center [97, 139] width 116 height 13
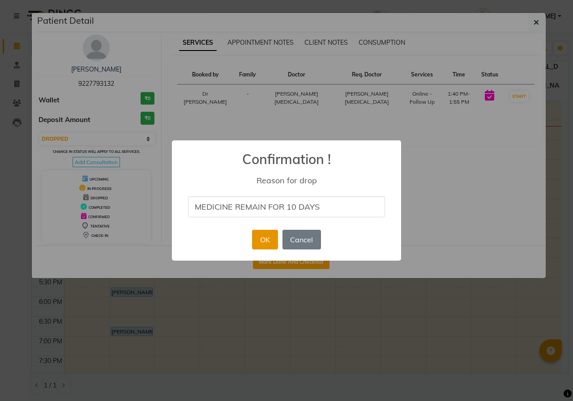
type input "MEDICINE REMAIN FOR 10 DAYS"
click at [254, 237] on button "OK" at bounding box center [265, 240] width 26 height 20
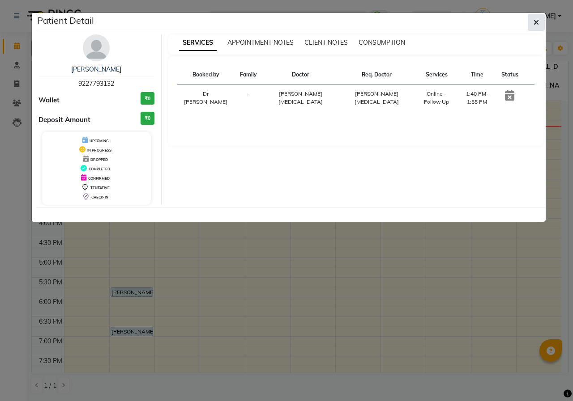
click at [534, 22] on icon "button" at bounding box center [535, 22] width 5 height 7
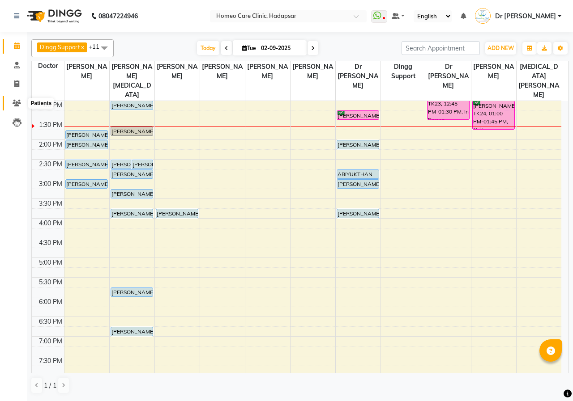
click at [14, 100] on icon at bounding box center [17, 103] width 9 height 7
